Goal: Navigation & Orientation: Find specific page/section

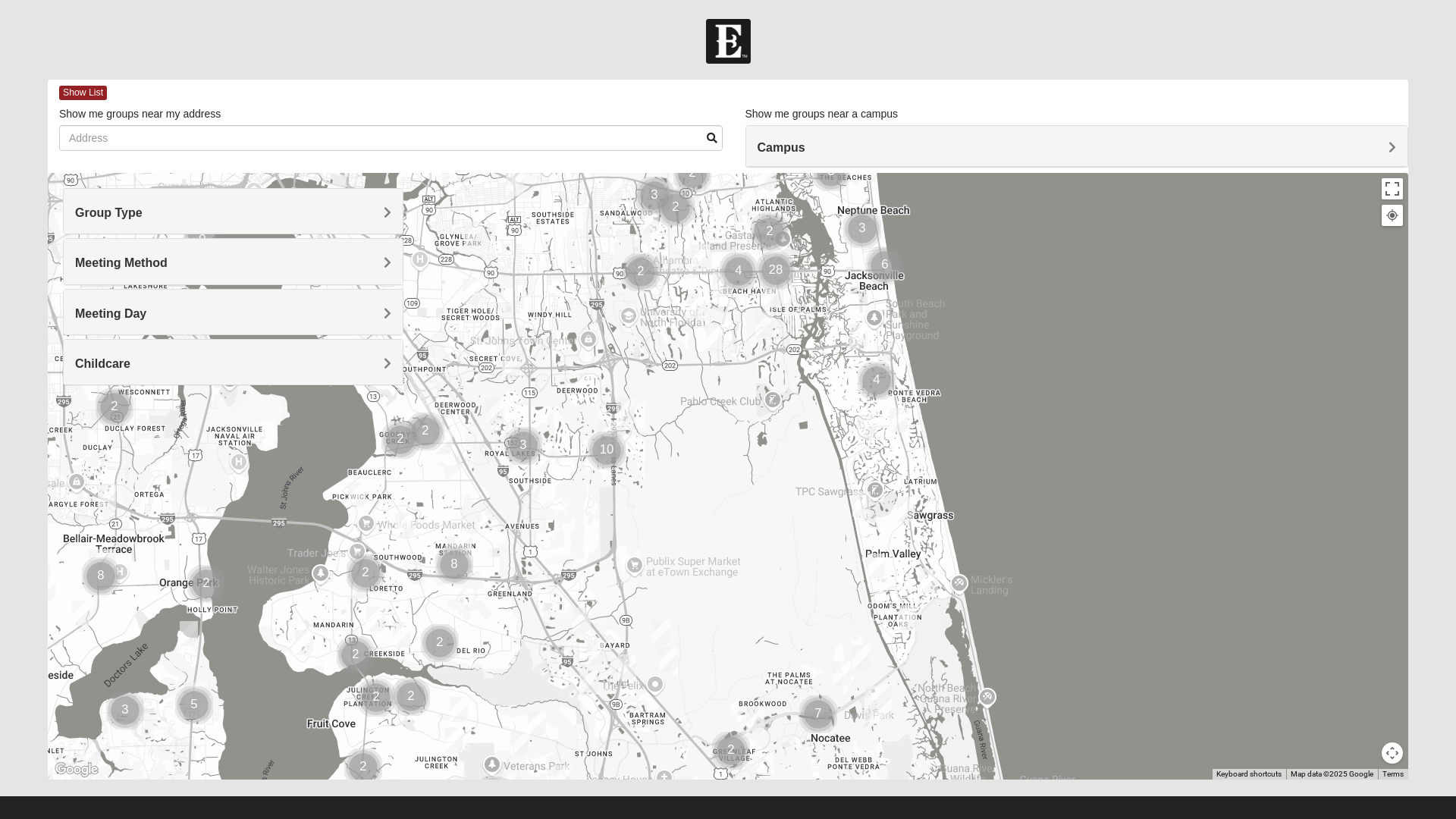
click at [872, 567] on img "Mixed Pate 32082" at bounding box center [876, 566] width 30 height 37
click at [803, 527] on icon at bounding box center [806, 531] width 6 height 9
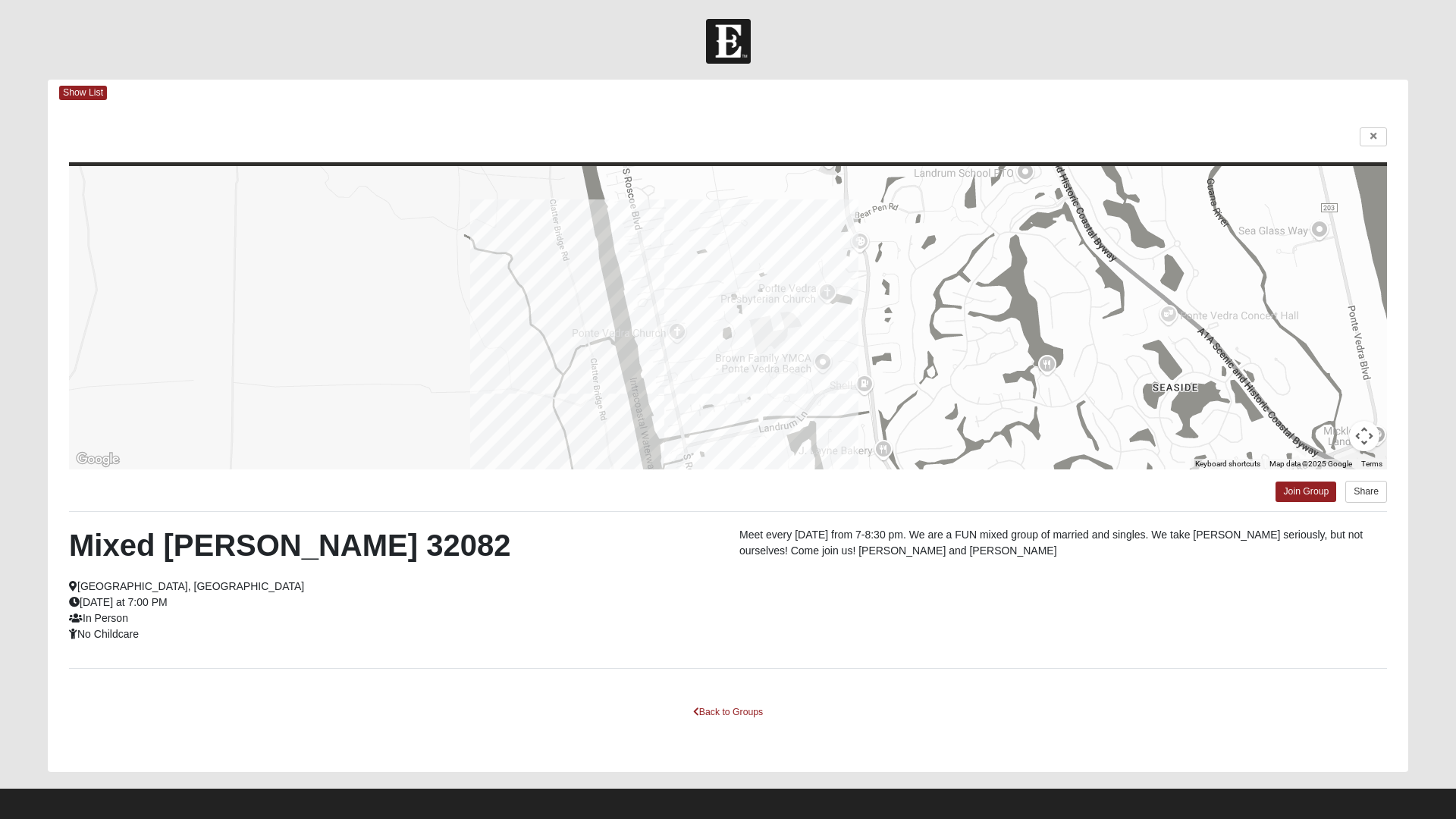
scroll to position [8, 0]
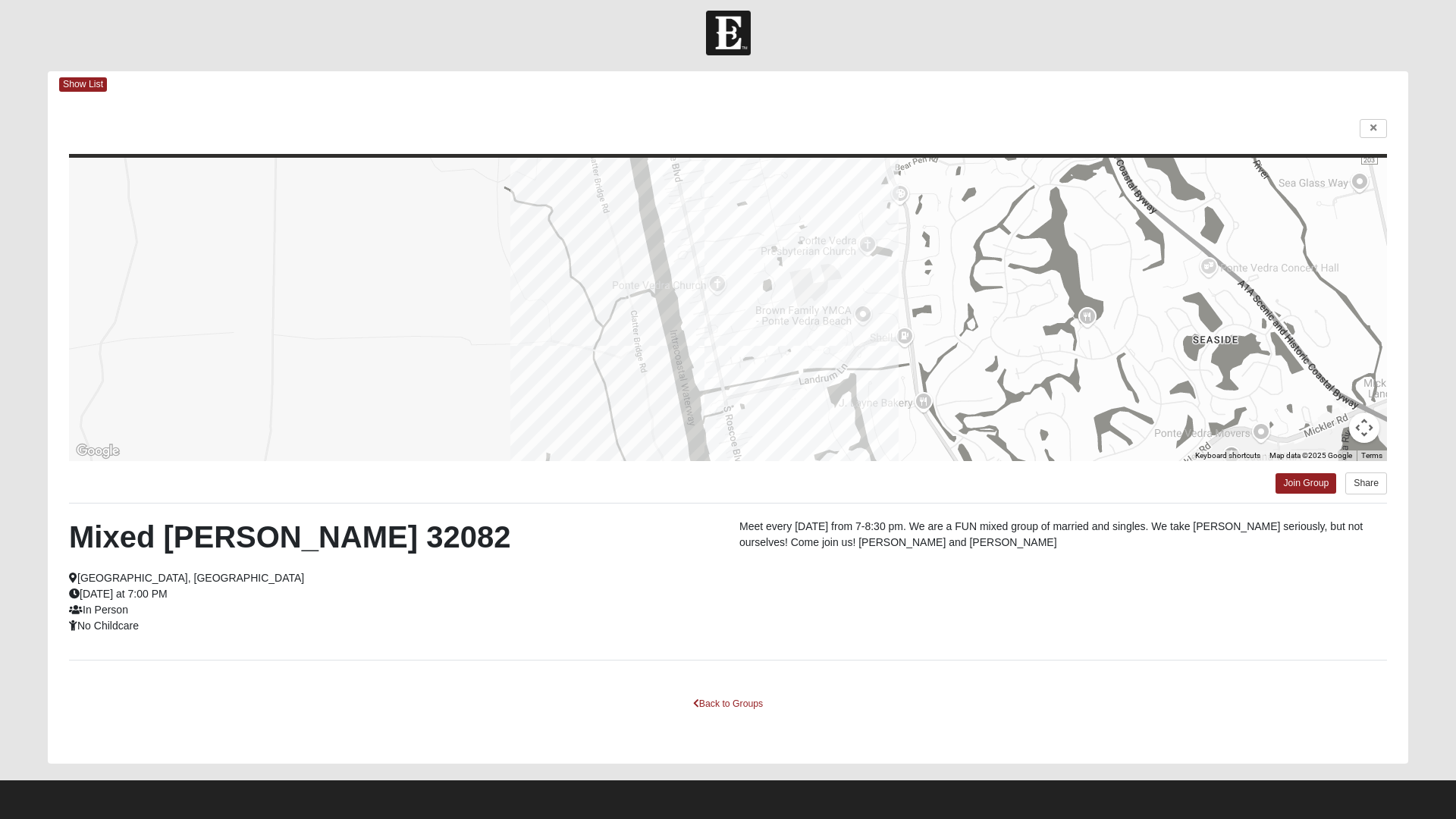
click at [507, 51] on div at bounding box center [728, 33] width 1456 height 45
click at [1167, 623] on div "Mixed [PERSON_NAME] 32082 [GEOGRAPHIC_DATA], [GEOGRAPHIC_DATA] [DATE] at 7:00 P…" at bounding box center [728, 581] width 1341 height 126
click at [718, 706] on link "Back to Groups" at bounding box center [728, 703] width 90 height 24
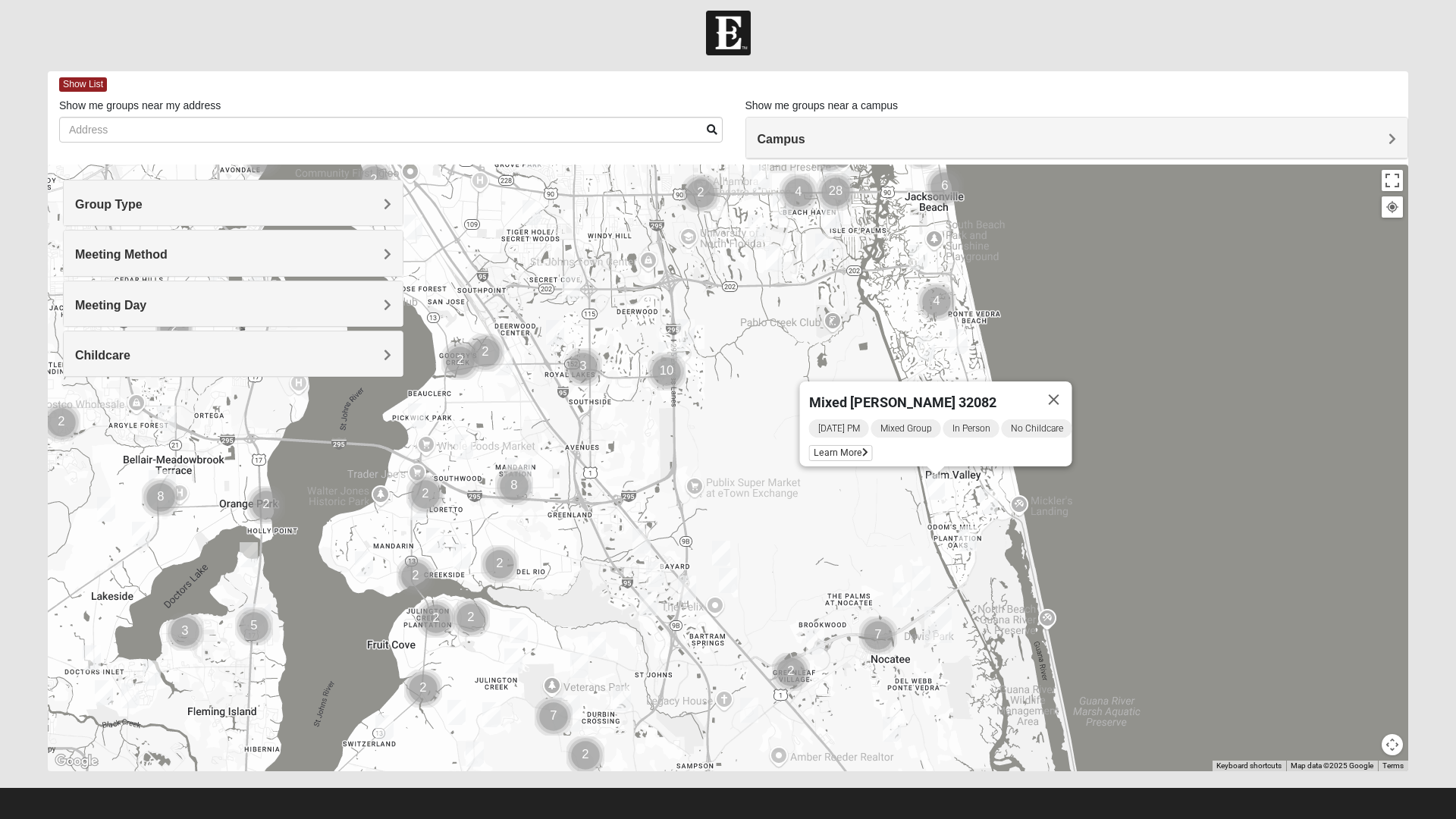
click at [1062, 396] on button "Close" at bounding box center [1054, 400] width 37 height 37
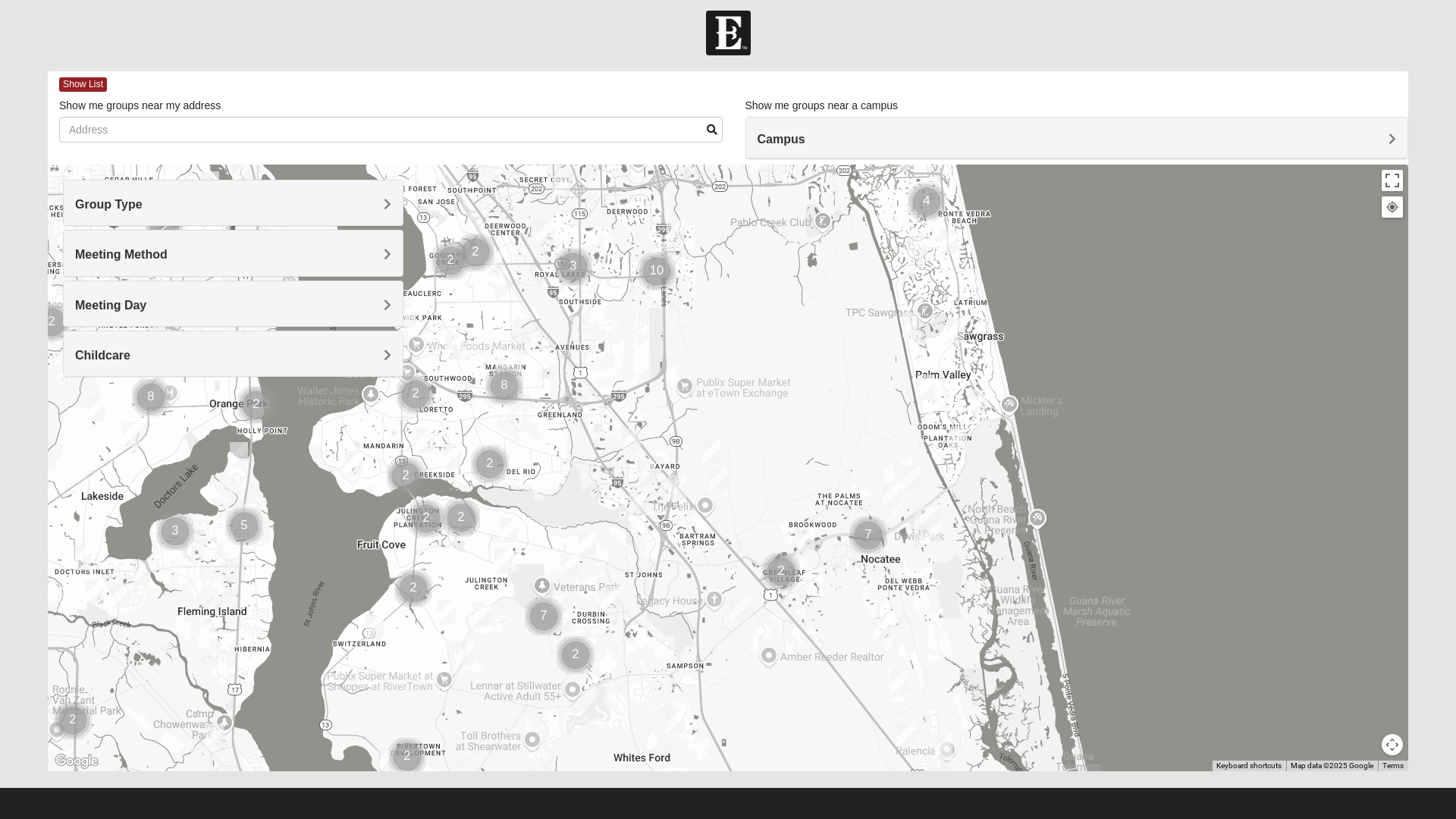
click at [963, 454] on img "Mixed Reed 32081" at bounding box center [958, 438] width 30 height 37
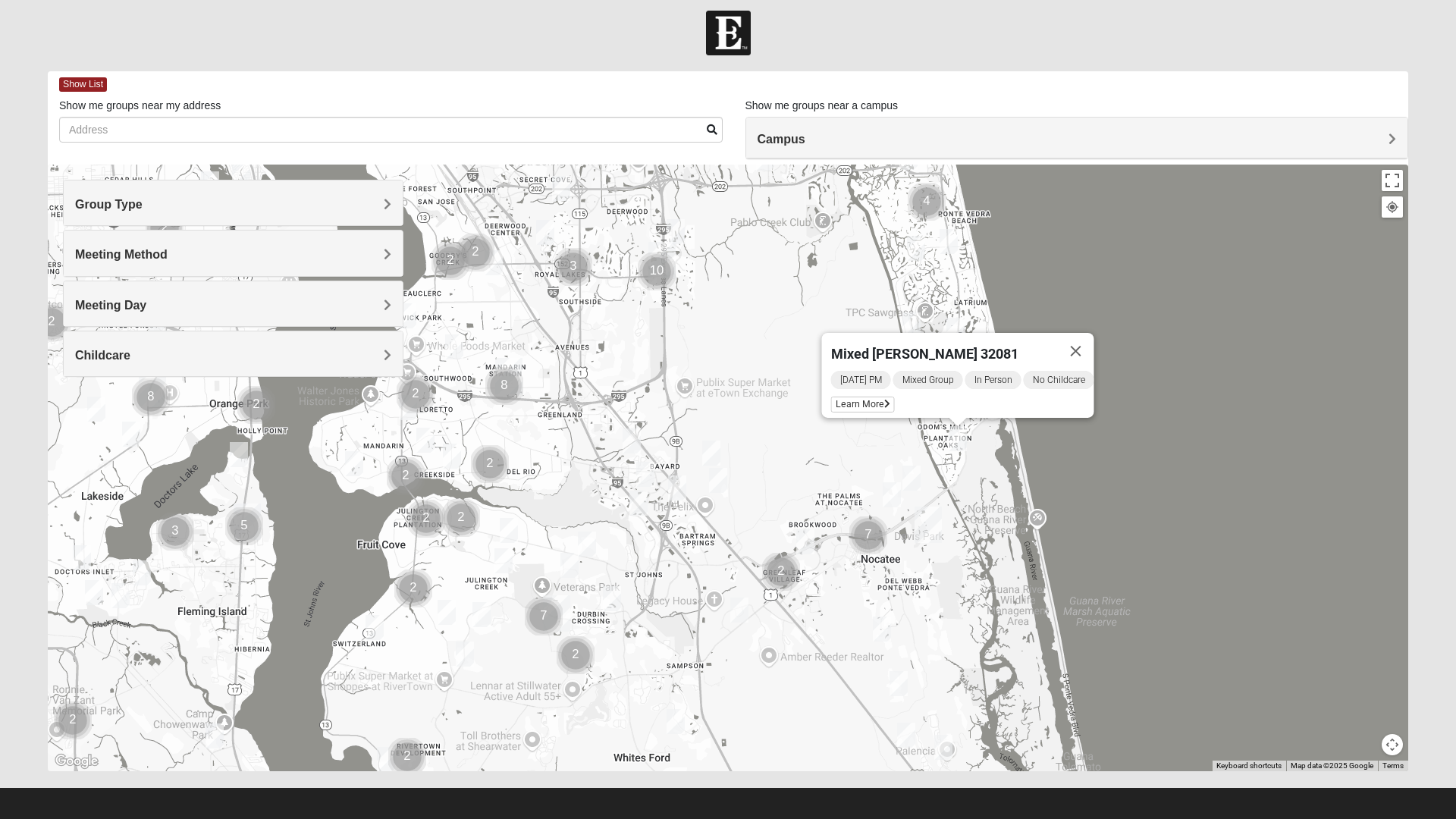
click at [1151, 407] on div "Mixed [PERSON_NAME] 32081 [DATE] PM Mixed Group In Person No Childcare Learn Mo…" at bounding box center [728, 467] width 1361 height 607
click at [1087, 356] on button "Close" at bounding box center [1076, 351] width 37 height 37
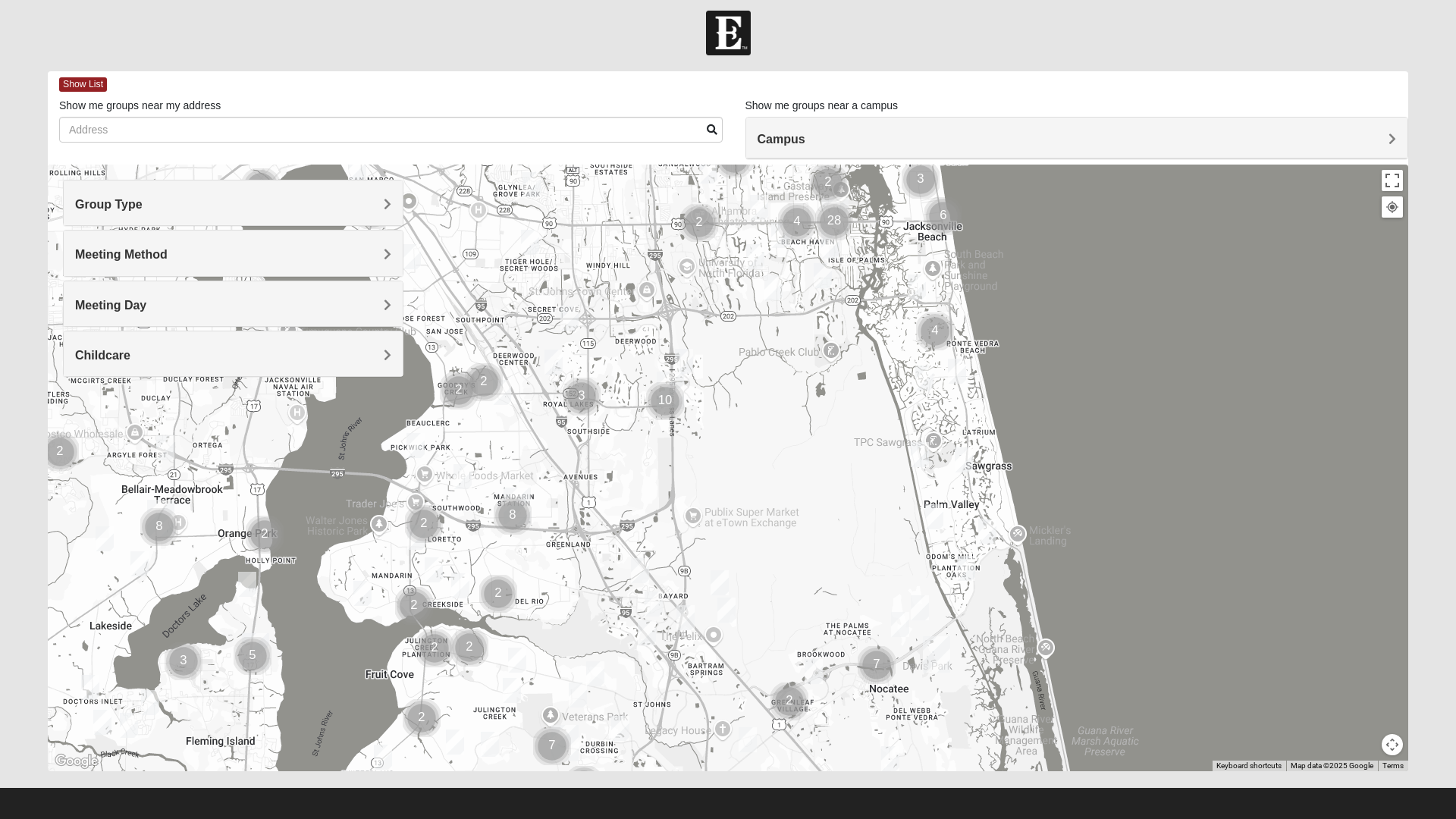
click at [967, 457] on img "Mens Sopchak 32082" at bounding box center [964, 460] width 30 height 37
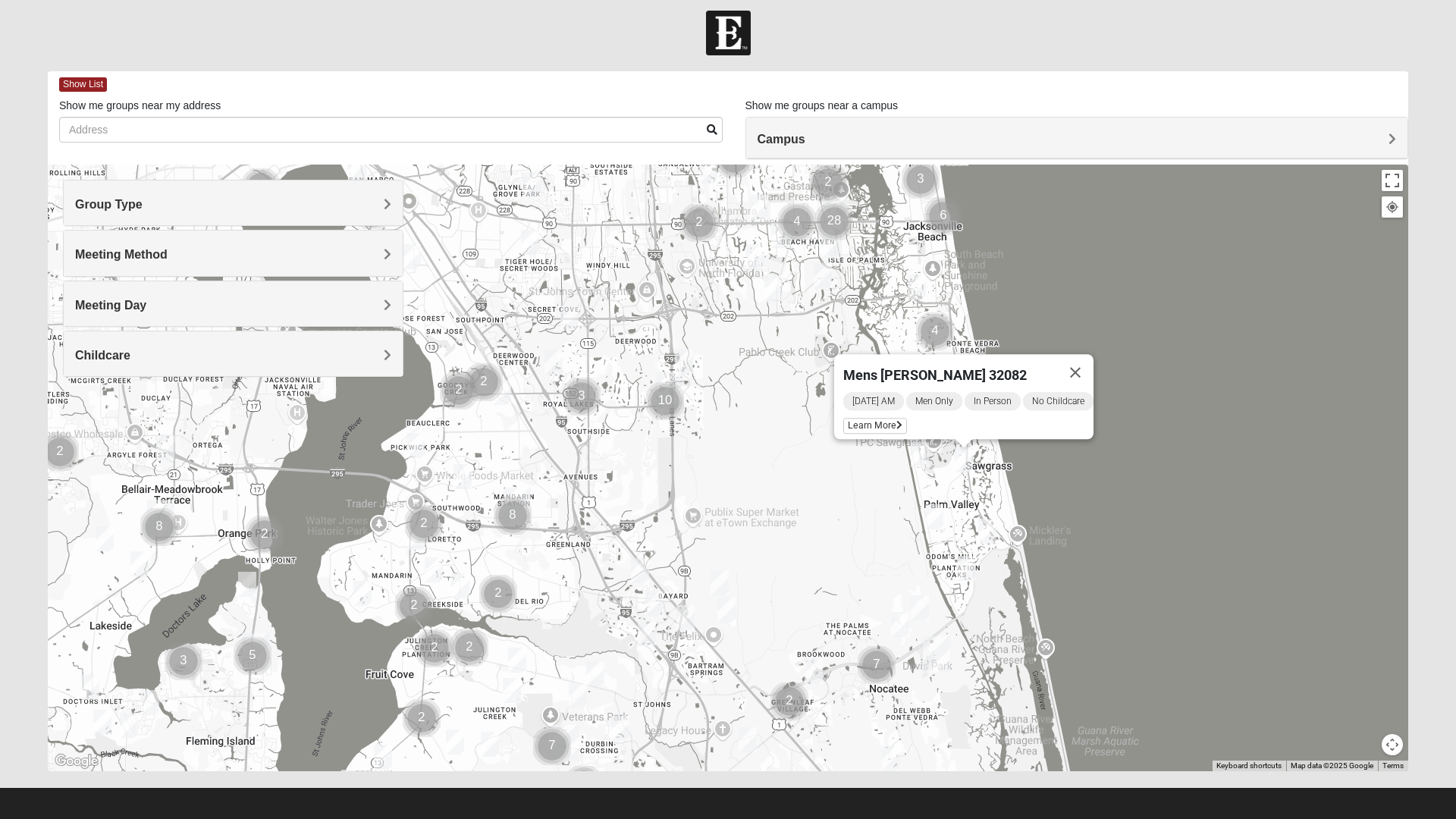
click at [1129, 464] on div "Mens [PERSON_NAME] 32082 [DATE] AM Men Only In Person No Childcare Learn More" at bounding box center [728, 467] width 1361 height 607
click at [1088, 365] on button "Close" at bounding box center [1075, 372] width 37 height 37
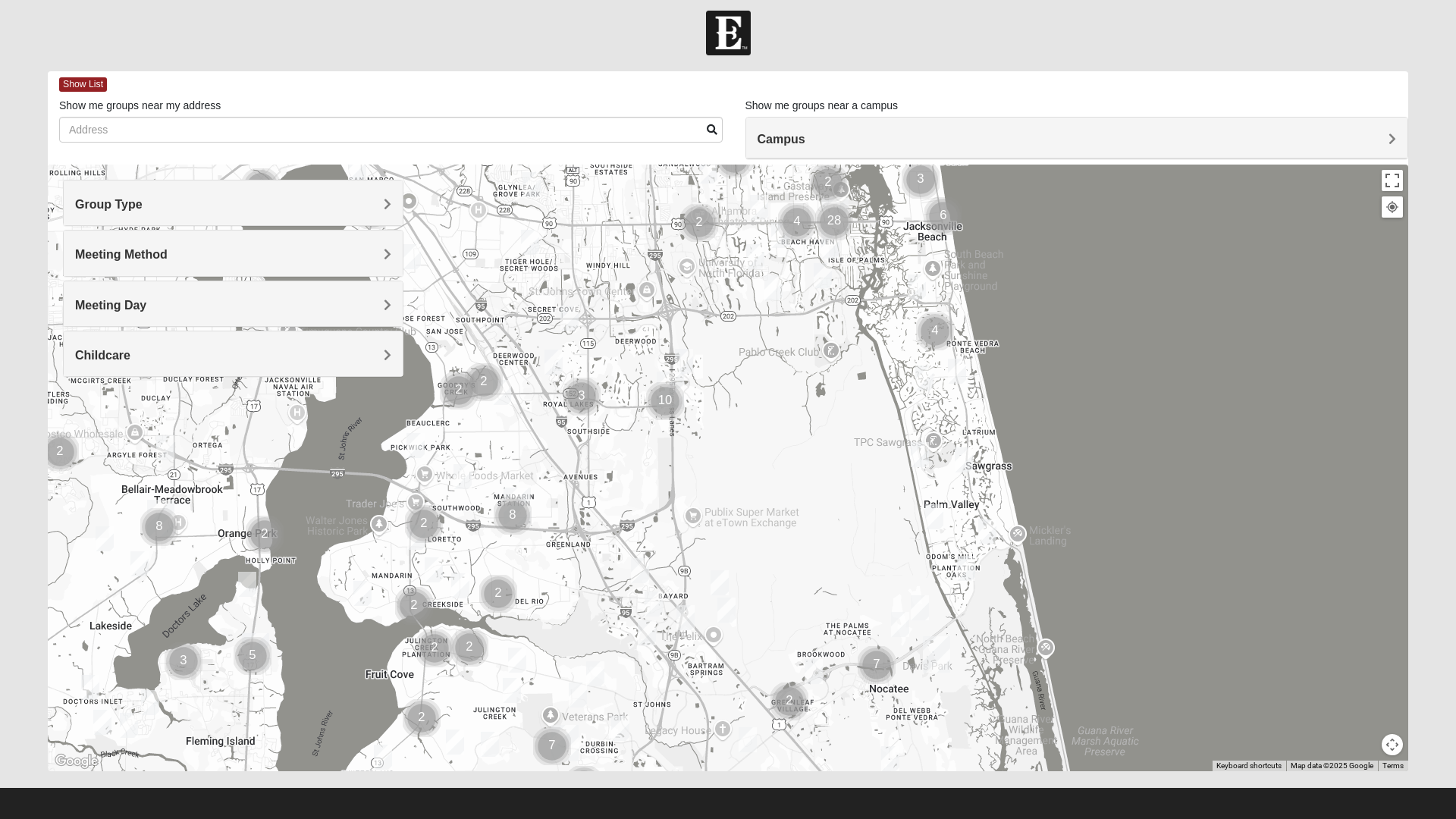
click at [920, 463] on img "Womens Gibbs 32082" at bounding box center [920, 454] width 30 height 37
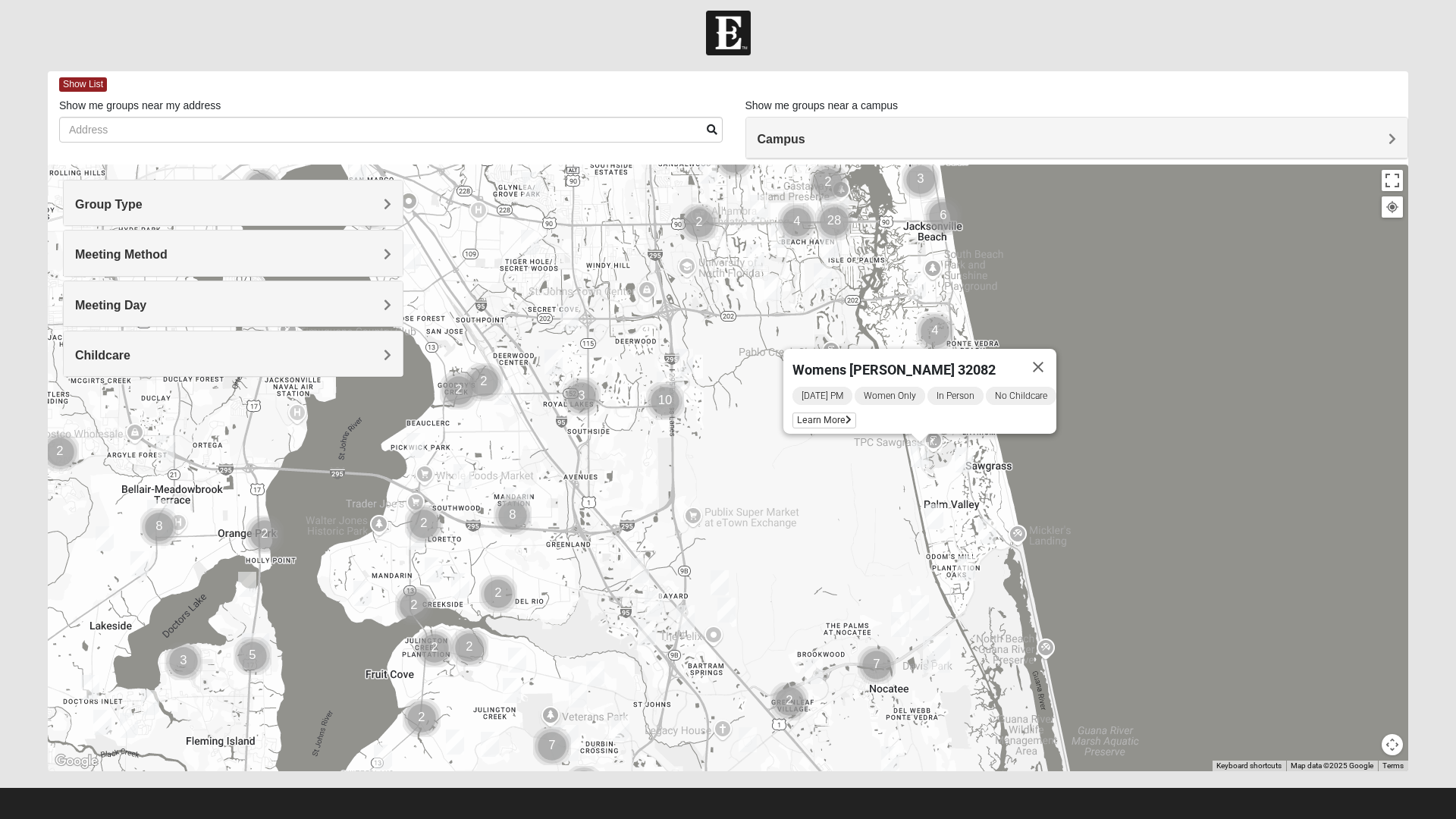
click at [1044, 362] on button "Close" at bounding box center [1039, 367] width 37 height 37
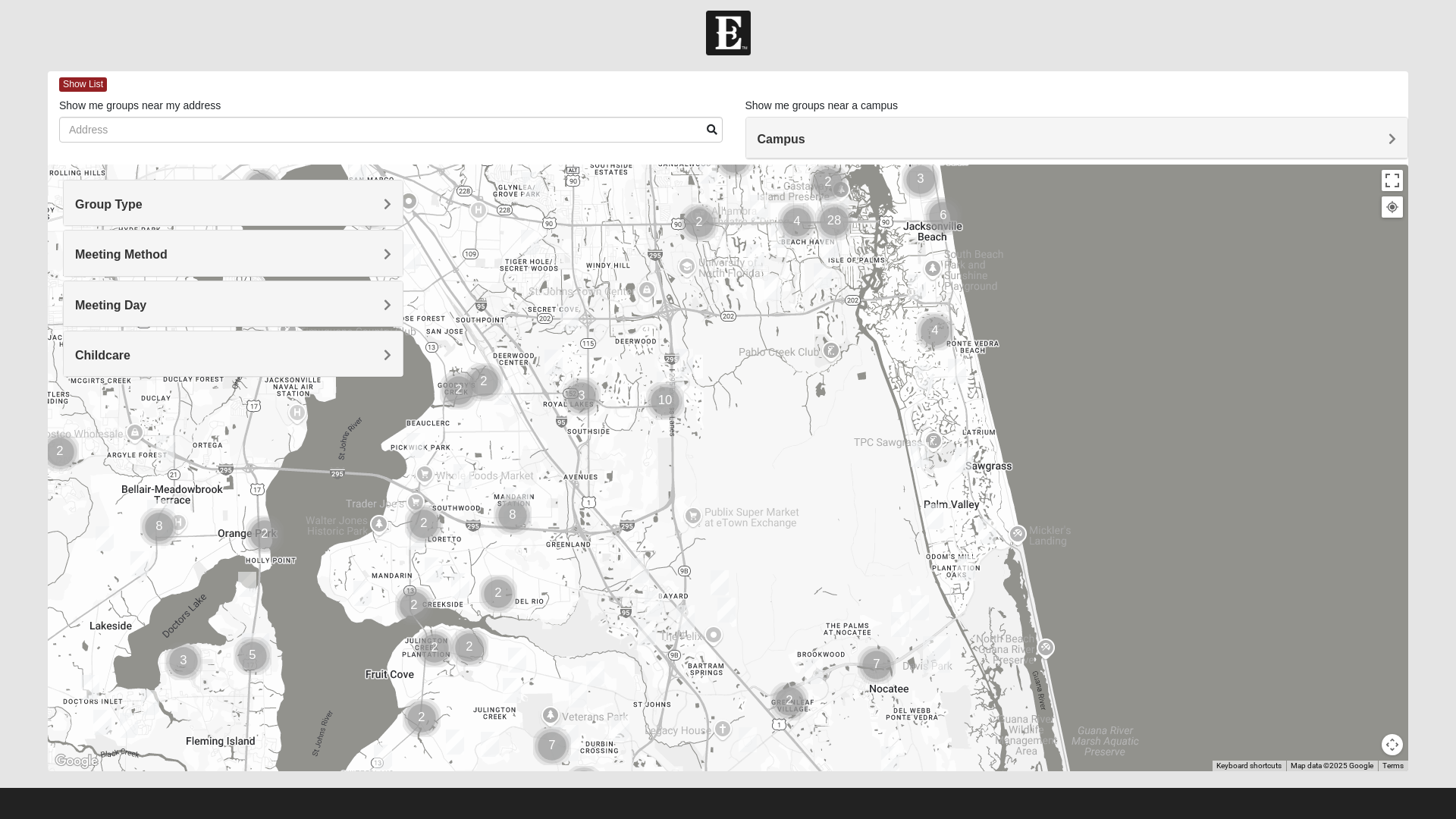
click at [928, 370] on img "Womens Paul 32082" at bounding box center [924, 378] width 30 height 37
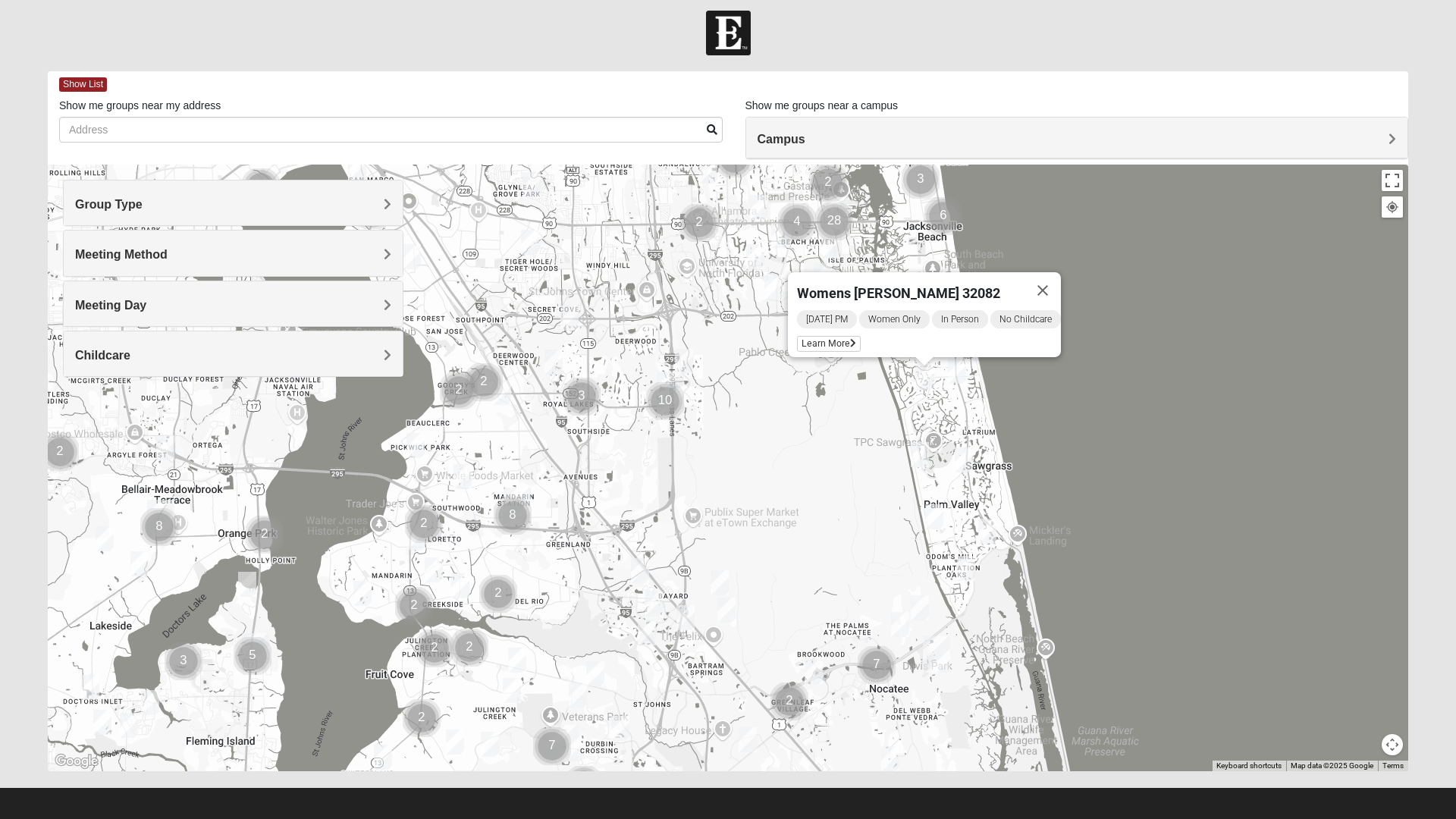
click at [1043, 276] on button "Close" at bounding box center [1043, 291] width 37 height 37
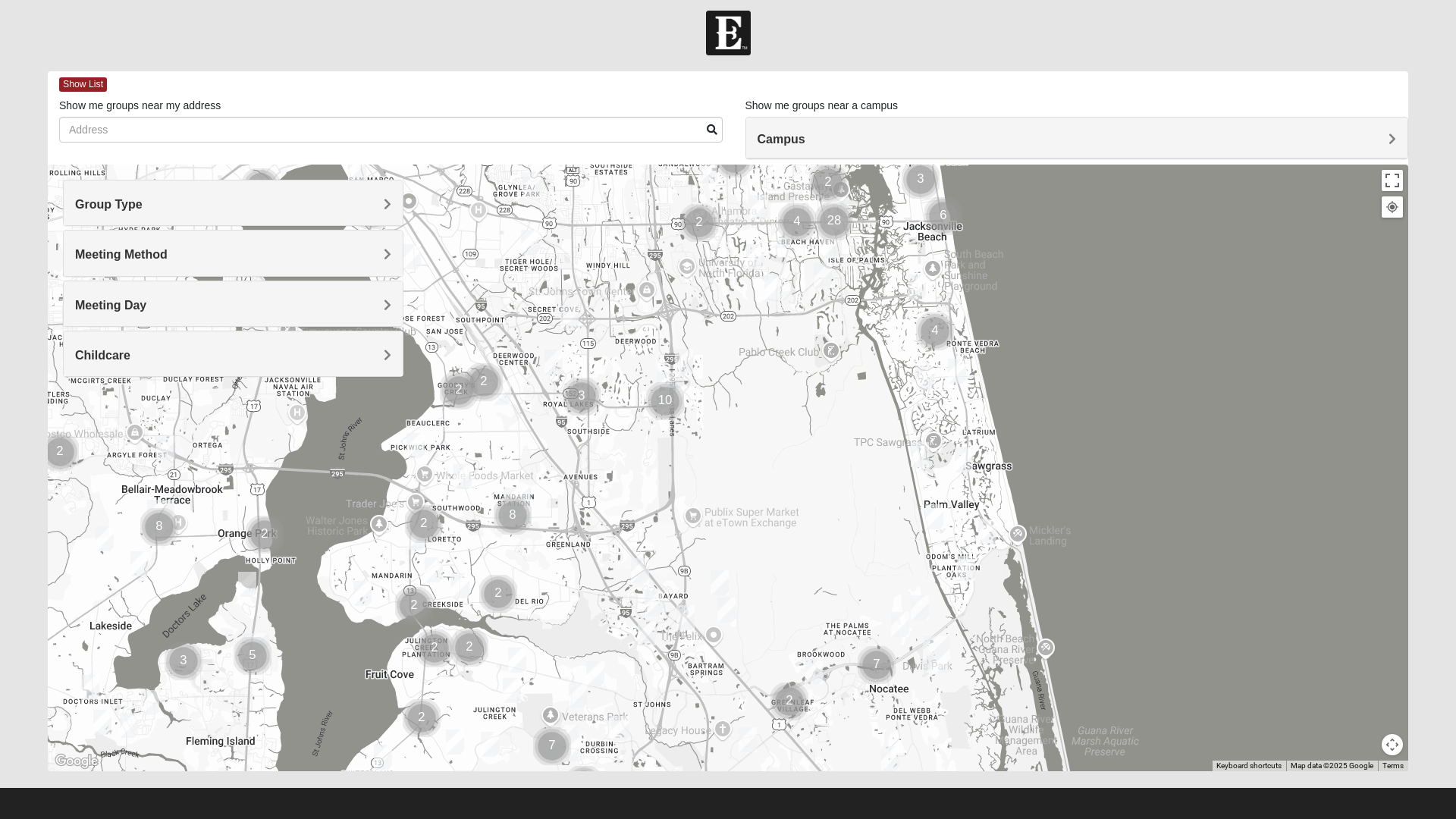
click at [959, 377] on img "Mens Conway 32082" at bounding box center [957, 371] width 30 height 37
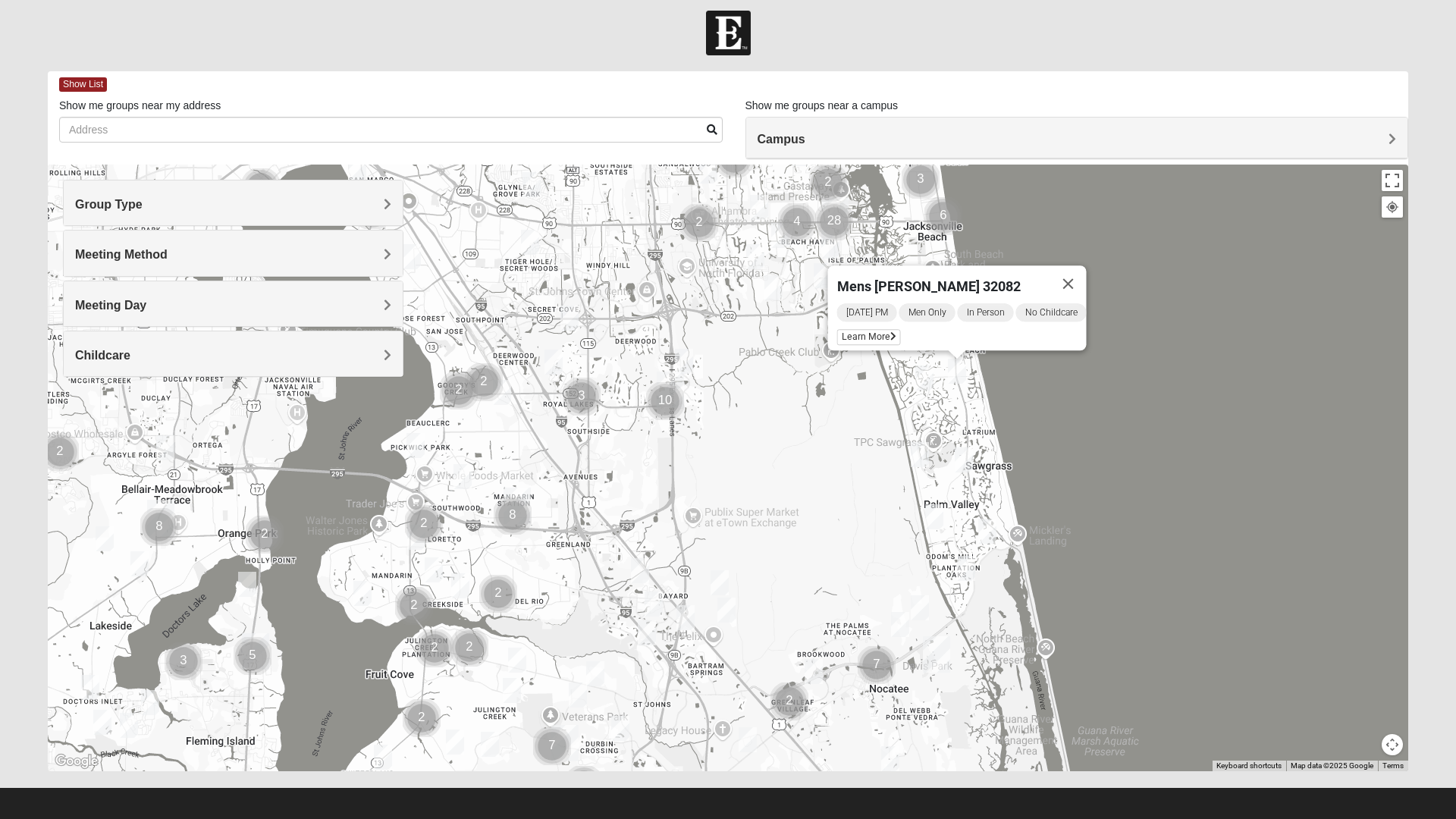
click at [1078, 282] on button "Close" at bounding box center [1068, 284] width 37 height 37
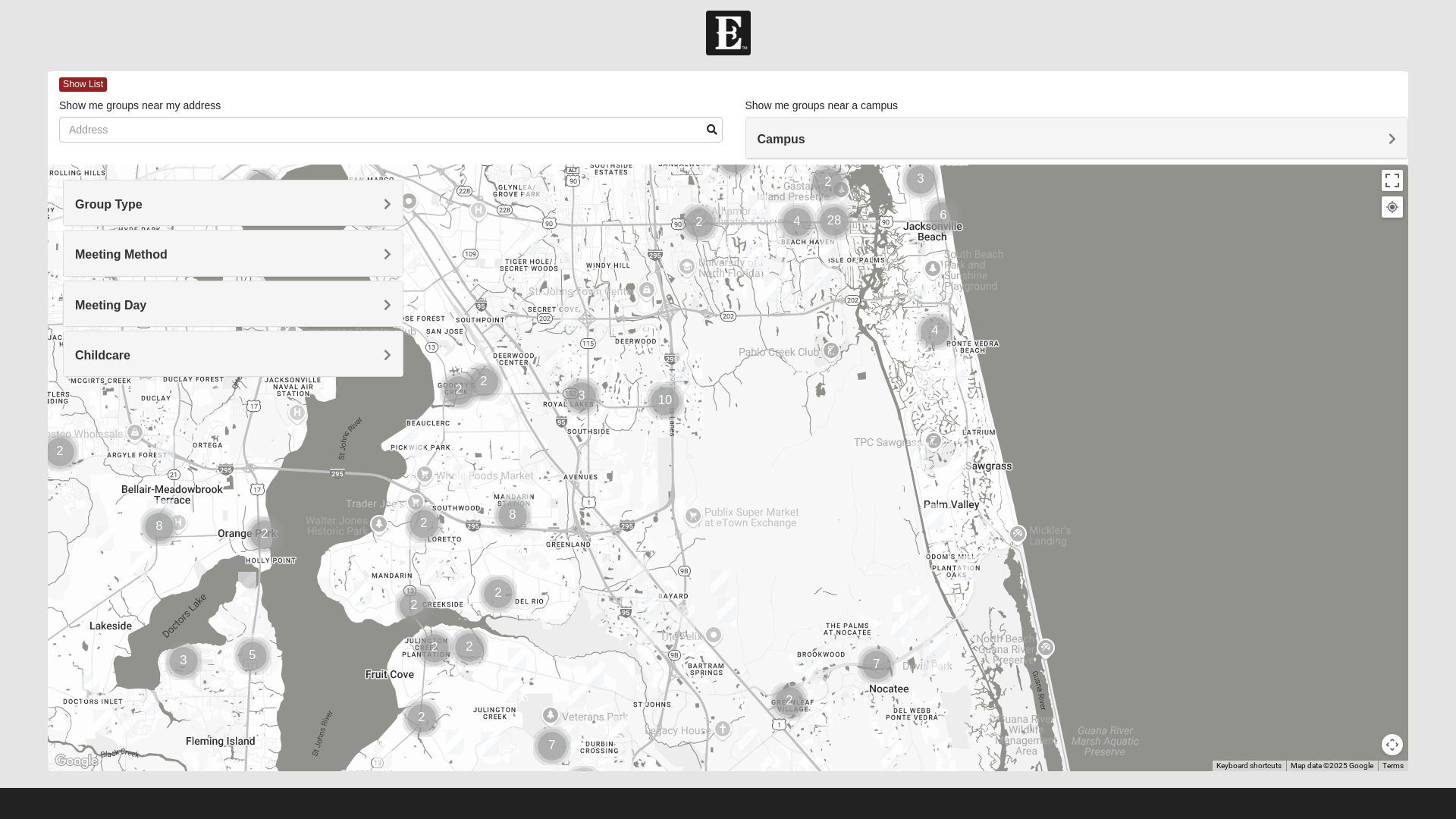
click at [918, 282] on img "Womens Doudna 32250" at bounding box center [917, 287] width 30 height 37
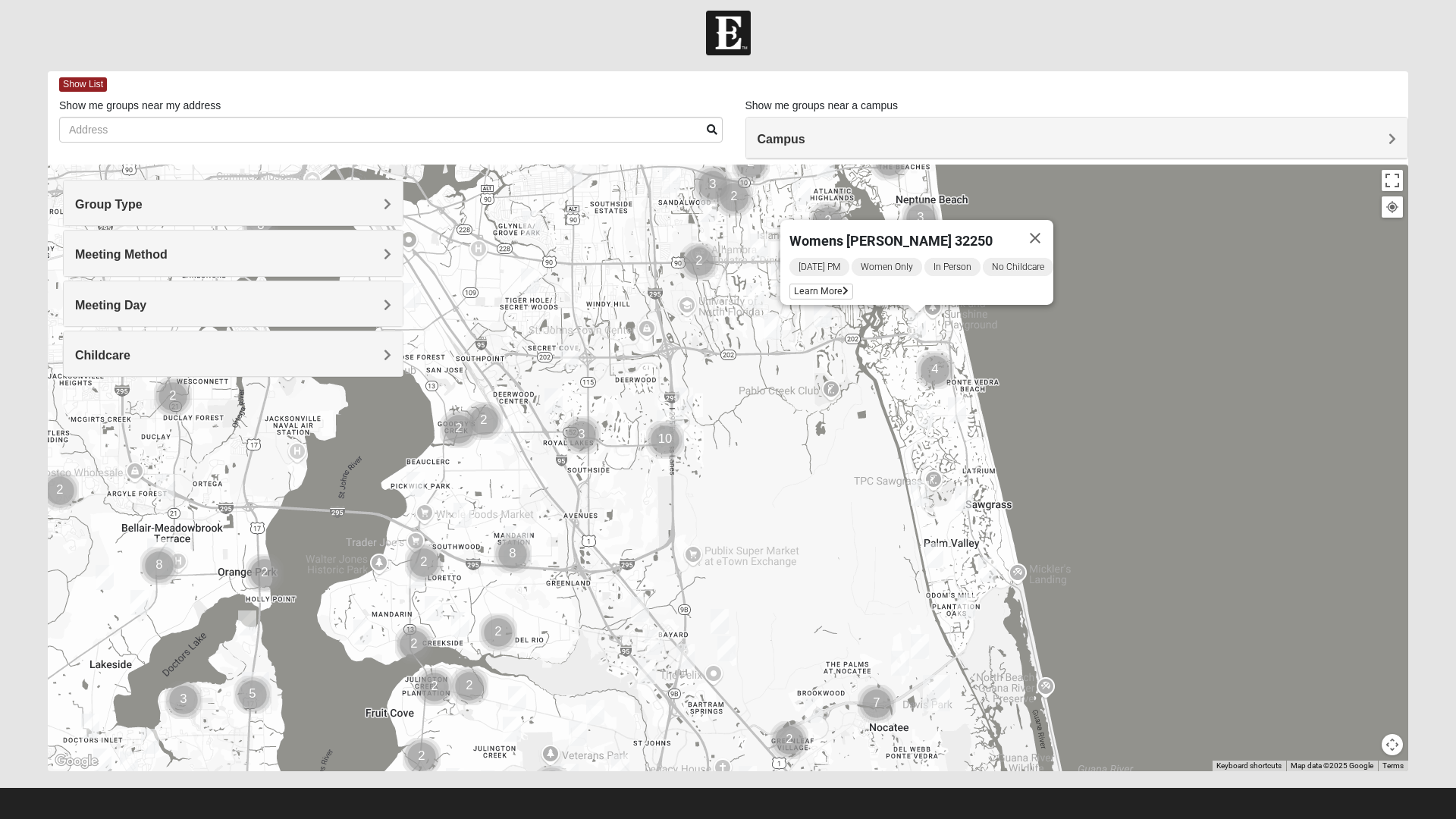
click at [1043, 233] on button "Close" at bounding box center [1036, 238] width 37 height 37
